Goal: Task Accomplishment & Management: Manage account settings

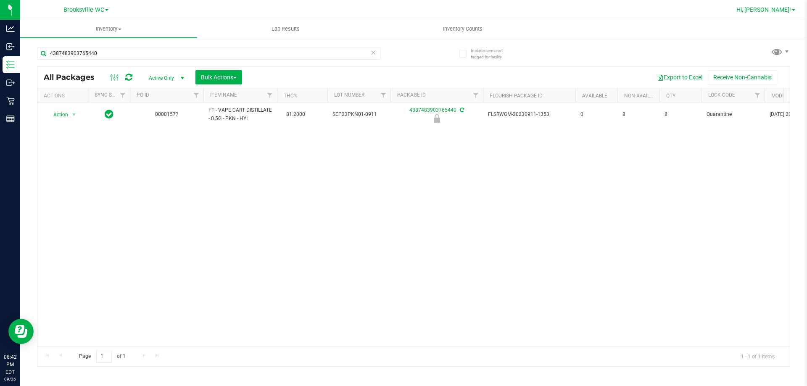
click at [764, 8] on span "Hi, [PERSON_NAME]!" at bounding box center [764, 9] width 55 height 7
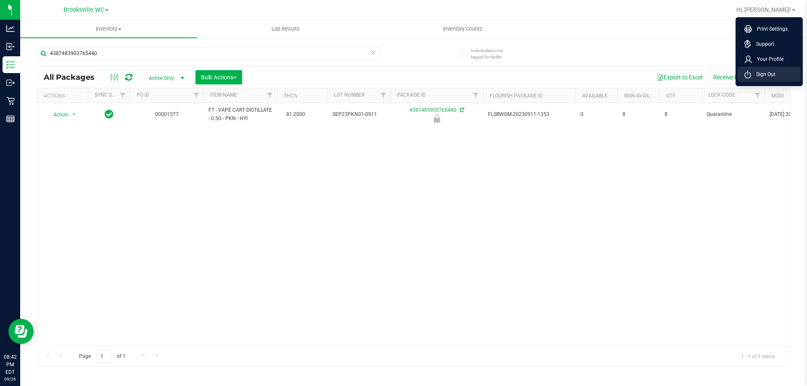
click at [763, 74] on span "Sign Out" at bounding box center [763, 74] width 24 height 8
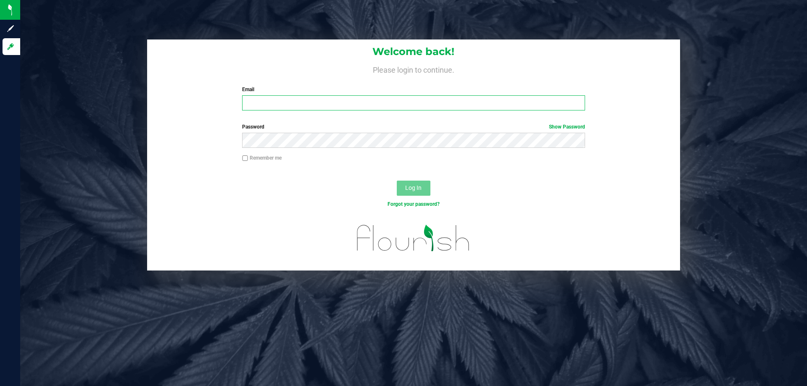
click at [410, 100] on input "Email" at bounding box center [413, 102] width 343 height 15
type input "Dlyttle@liveparallel.com"
click at [397, 181] on button "Log In" at bounding box center [414, 188] width 34 height 15
